Goal: Task Accomplishment & Management: Manage account settings

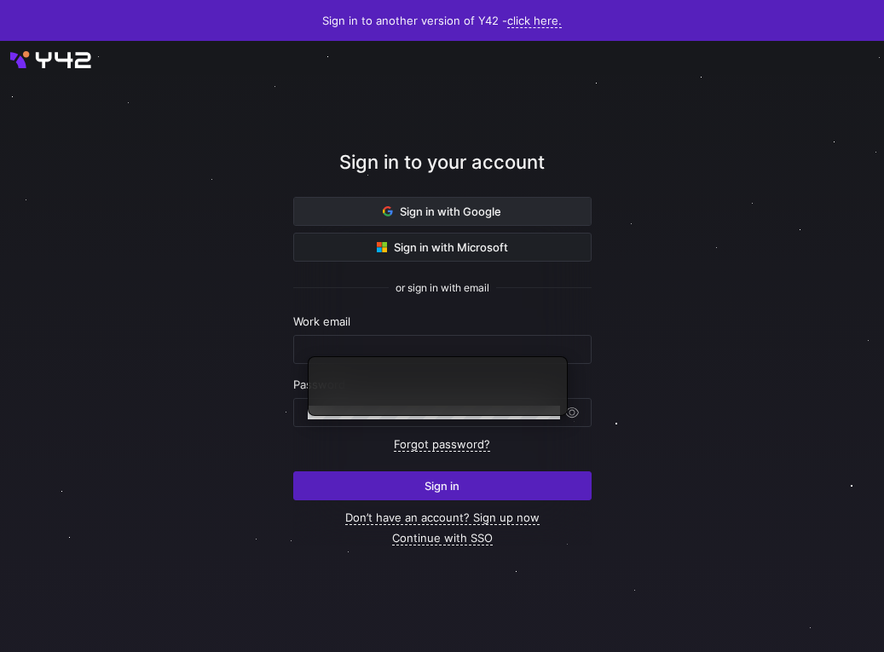
click at [525, 201] on span at bounding box center [442, 211] width 297 height 27
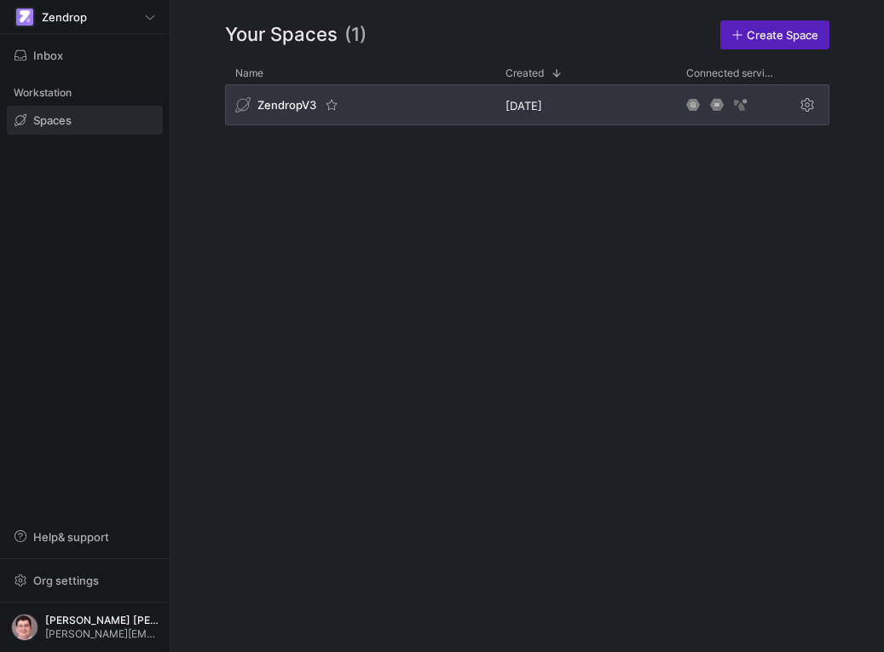
click at [396, 111] on div "ZendropV3" at bounding box center [360, 104] width 270 height 41
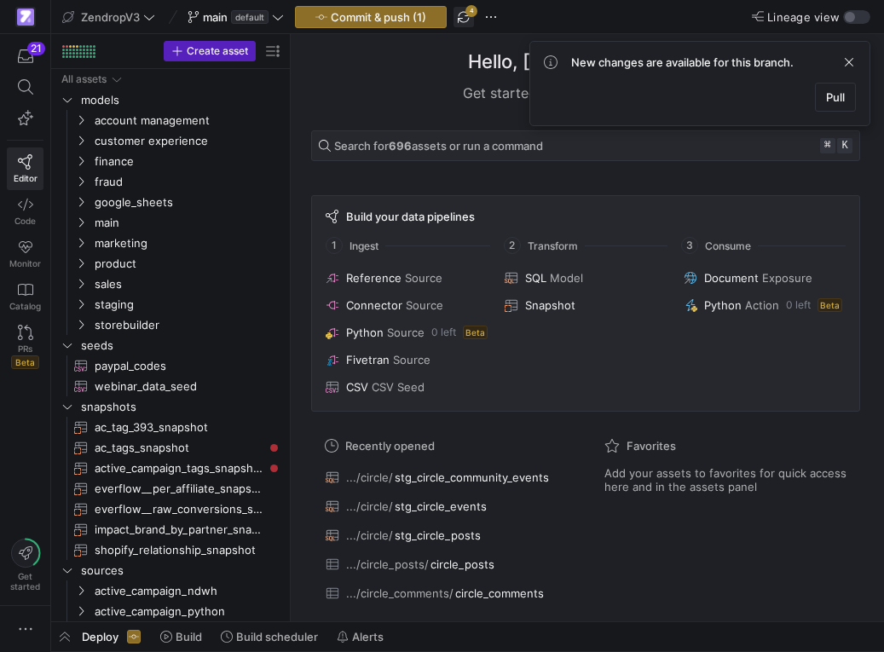
click at [467, 18] on span "button" at bounding box center [464, 17] width 20 height 20
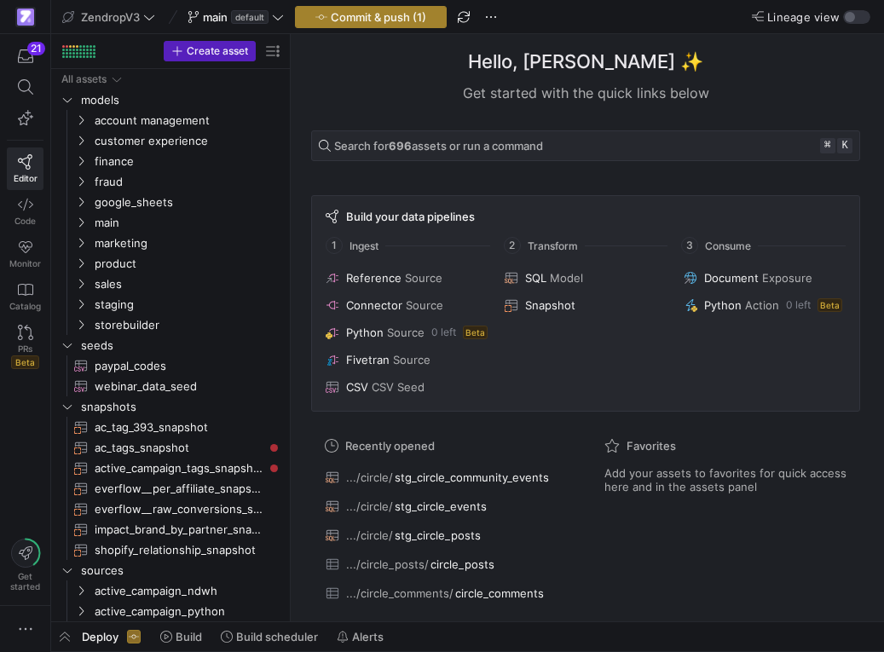
click at [425, 22] on span "Commit & push (1)" at bounding box center [379, 17] width 96 height 14
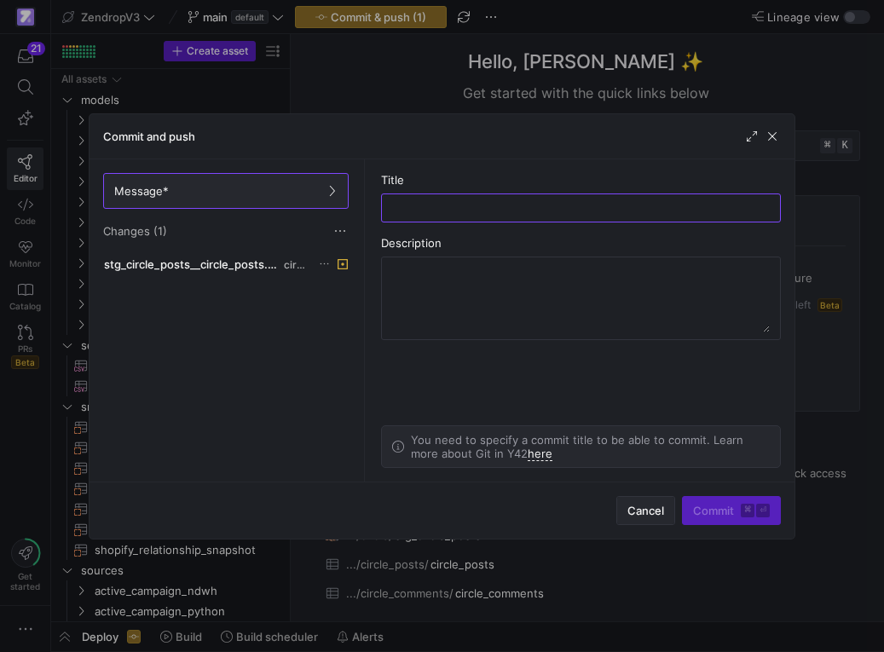
click at [647, 510] on span "Cancel" at bounding box center [646, 511] width 37 height 14
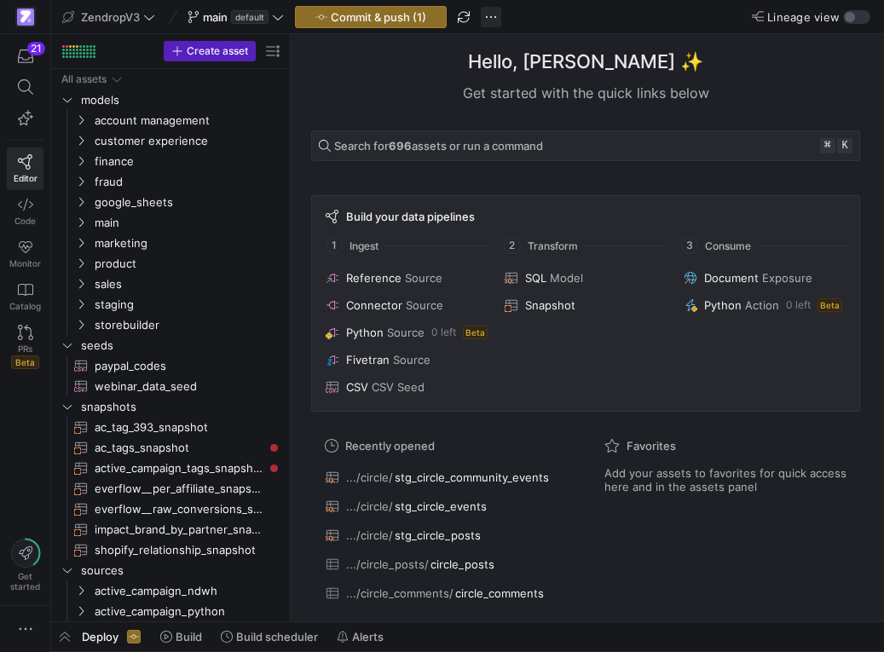
click at [496, 15] on span "button" at bounding box center [491, 17] width 20 height 20
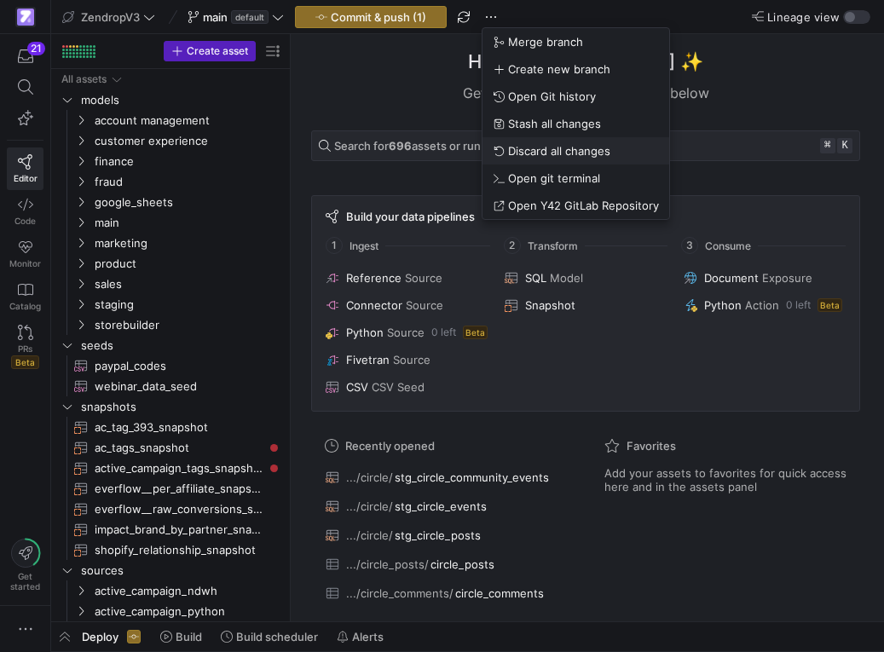
click at [516, 159] on button "Discard all changes" at bounding box center [576, 150] width 187 height 27
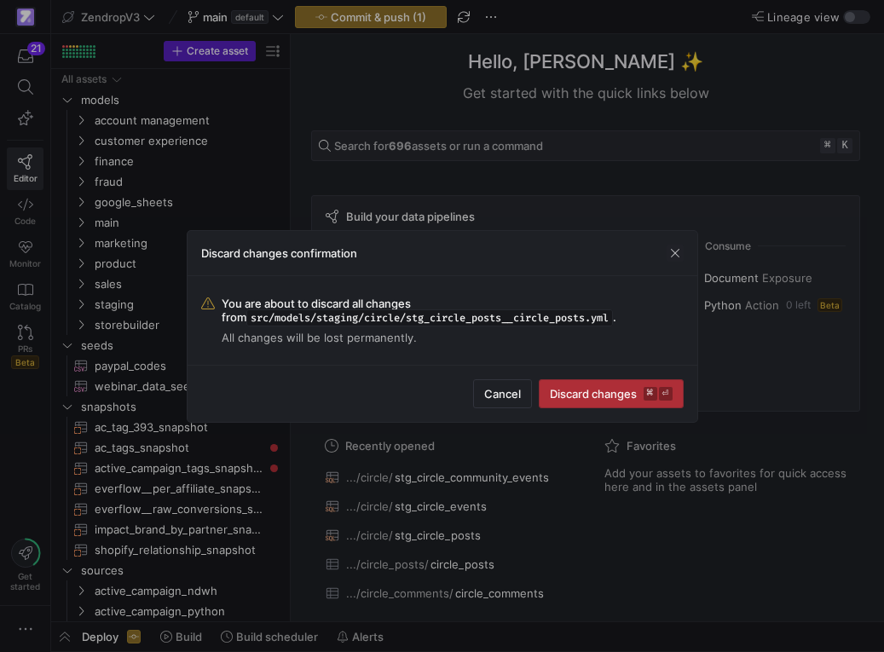
click at [553, 403] on span "submit" at bounding box center [611, 393] width 143 height 27
